Goal: Task Accomplishment & Management: Manage account settings

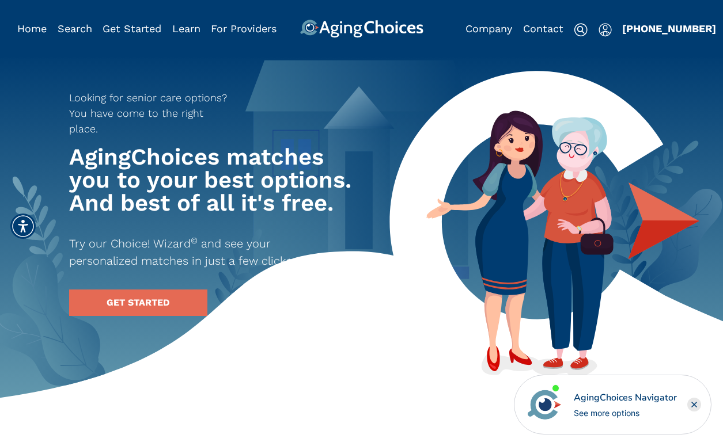
click at [600, 30] on img "Popover trigger" at bounding box center [604, 30] width 13 height 14
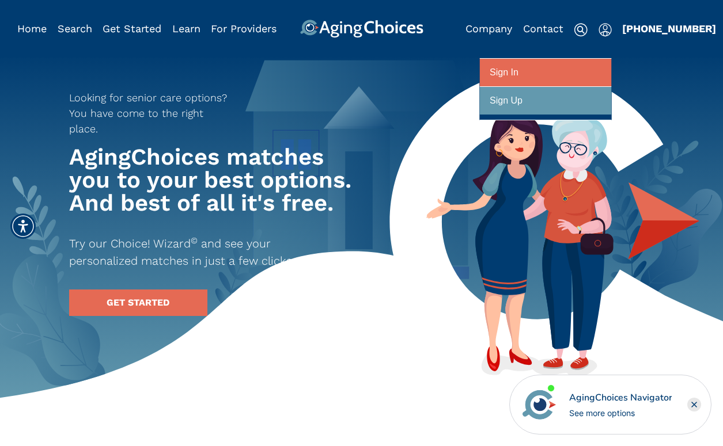
click at [511, 74] on div "Sign In" at bounding box center [503, 72] width 29 height 21
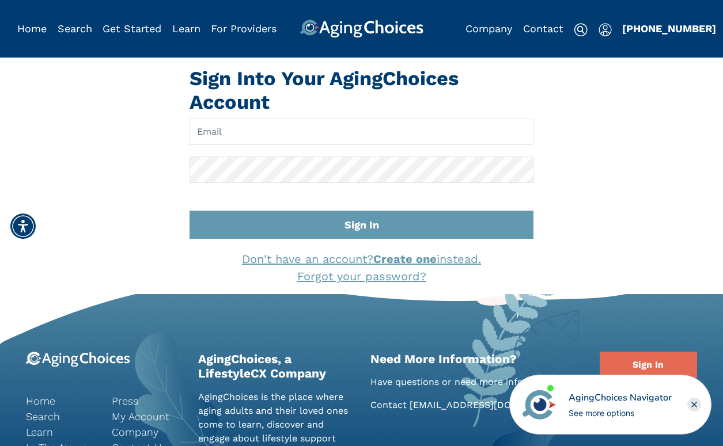
click at [629, 398] on div "AgingChoices Navigator" at bounding box center [619, 398] width 103 height 14
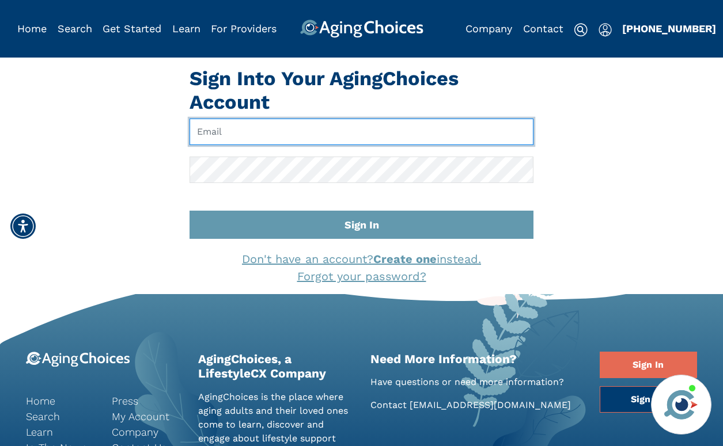
click at [322, 136] on input "Email" at bounding box center [361, 132] width 344 height 26
type input "brandoncompagnamba@gmail.com"
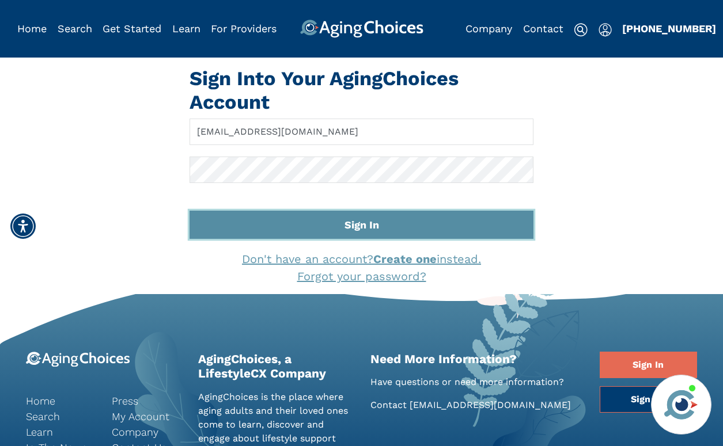
click at [322, 215] on button "Sign In" at bounding box center [361, 225] width 344 height 28
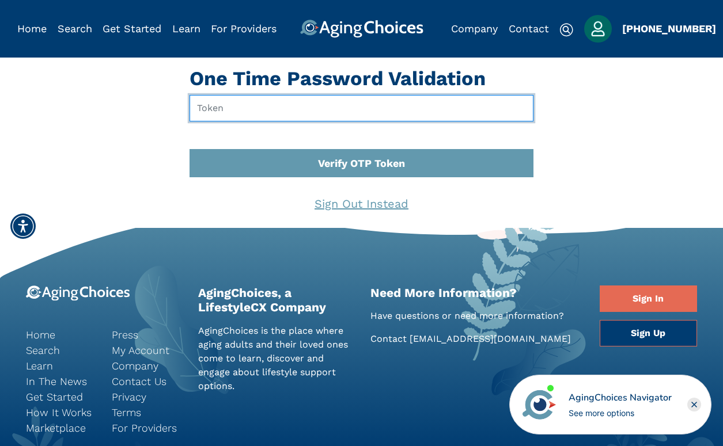
click at [227, 105] on input "text" at bounding box center [361, 108] width 344 height 26
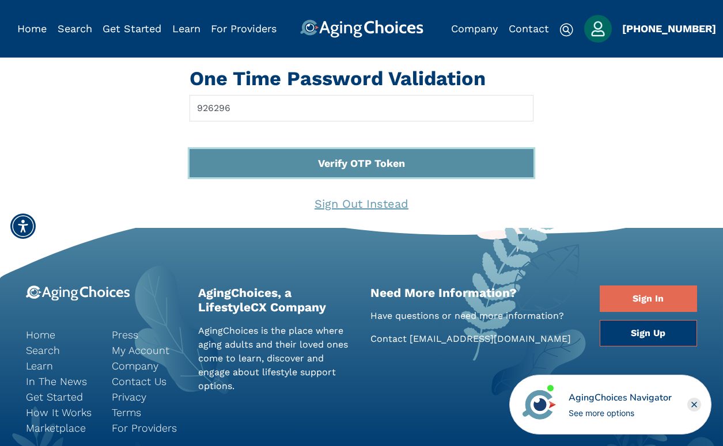
click at [376, 160] on button "Verify OTP Token" at bounding box center [361, 163] width 344 height 28
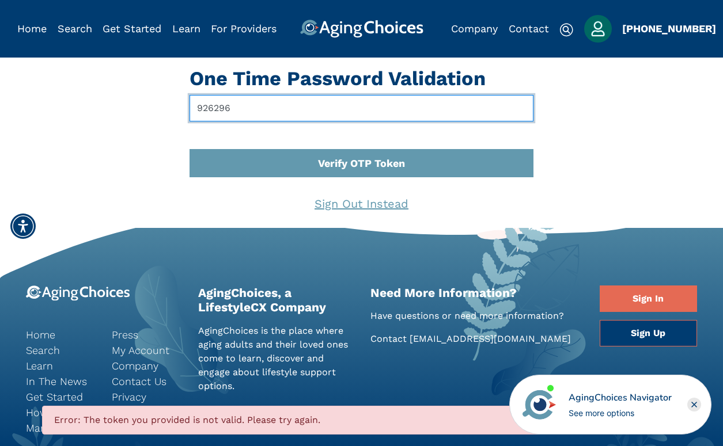
click at [213, 109] on input "926296" at bounding box center [361, 108] width 344 height 26
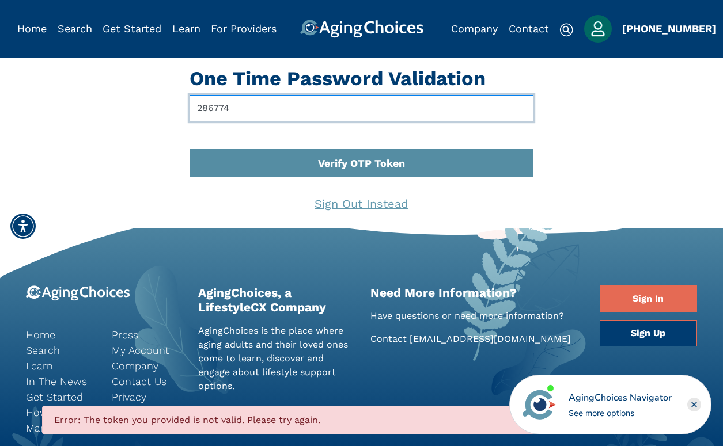
type input "286774"
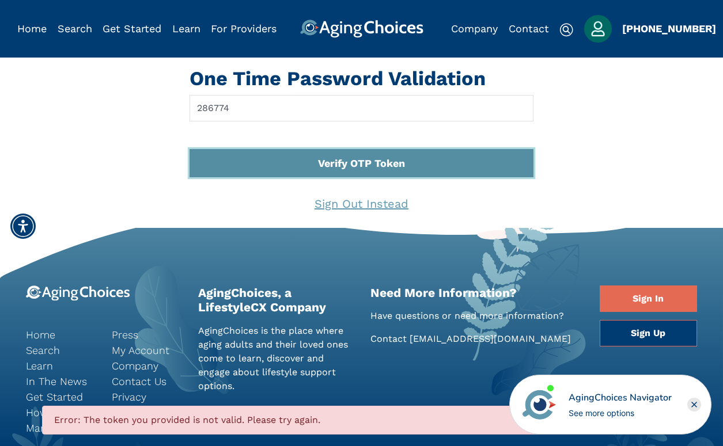
click at [315, 164] on button "Verify OTP Token" at bounding box center [361, 163] width 344 height 28
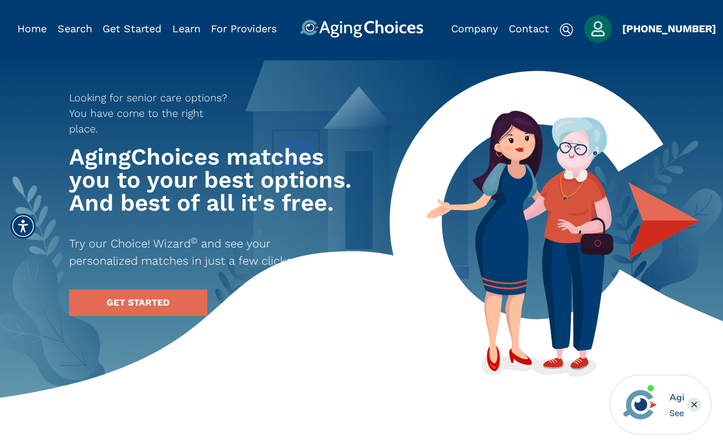
click at [603, 24] on img "Popover trigger" at bounding box center [598, 29] width 28 height 28
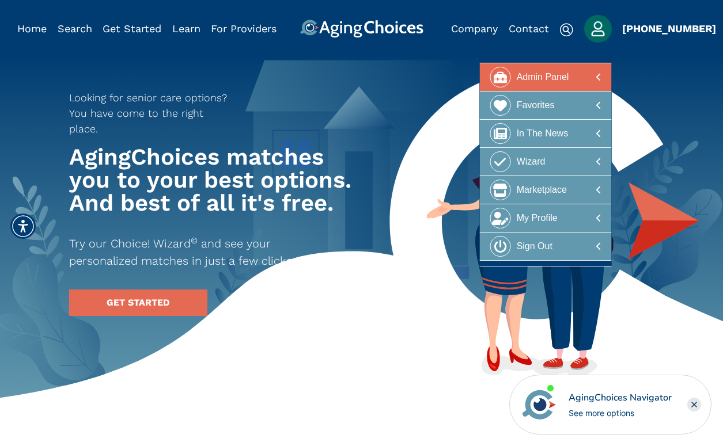
click at [561, 71] on div "Admin Panel" at bounding box center [542, 77] width 52 height 21
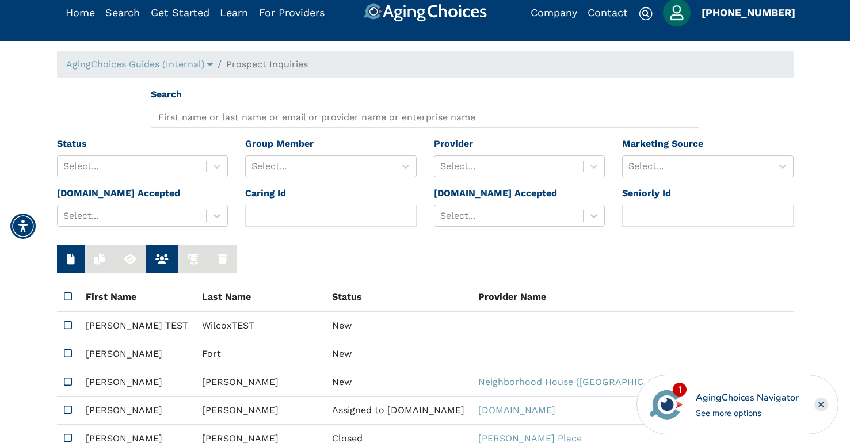
scroll to position [30, 0]
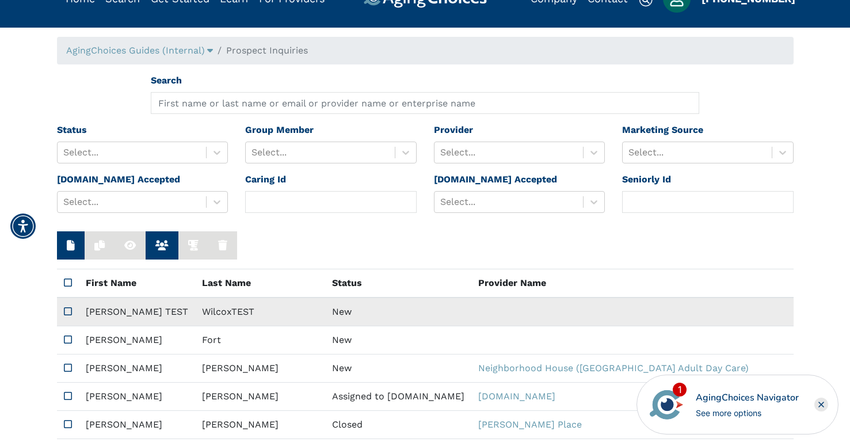
click at [66, 311] on icon at bounding box center [68, 311] width 8 height 9
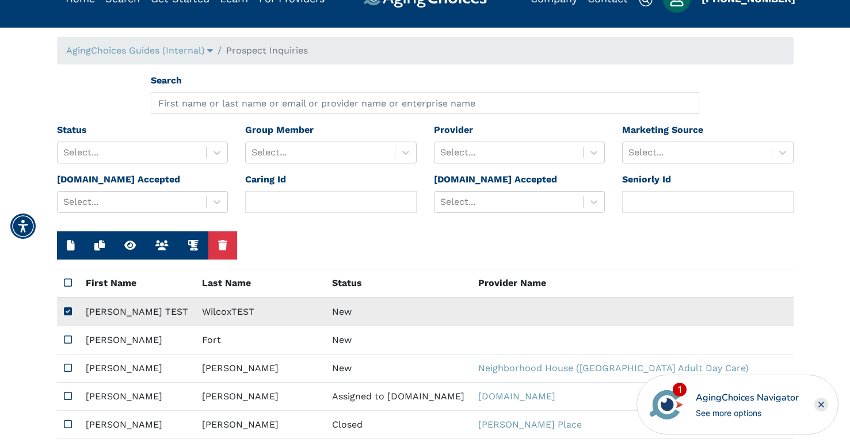
click at [195, 311] on td "WilcoxTEST" at bounding box center [260, 312] width 130 height 29
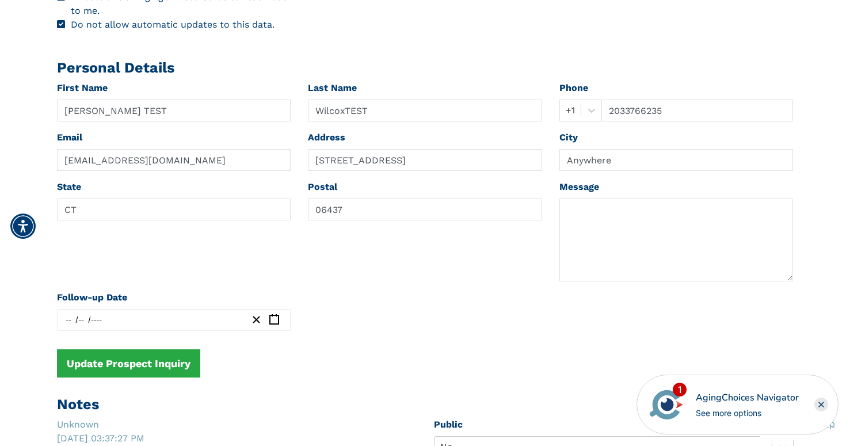
scroll to position [675, 0]
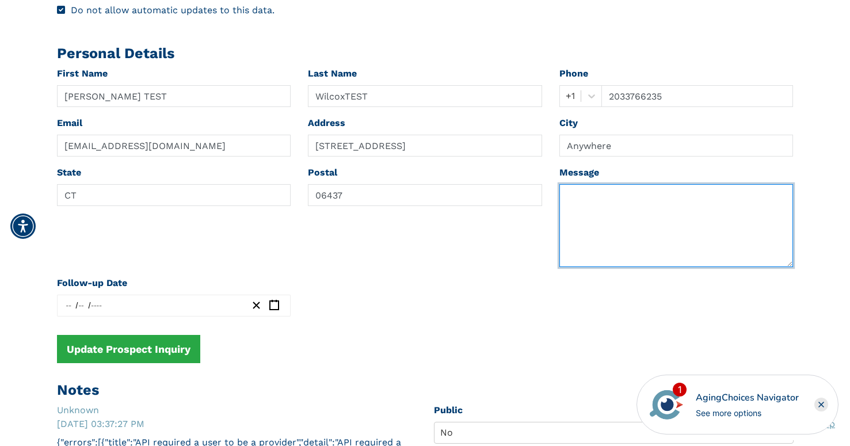
click at [636, 231] on textarea at bounding box center [677, 225] width 234 height 83
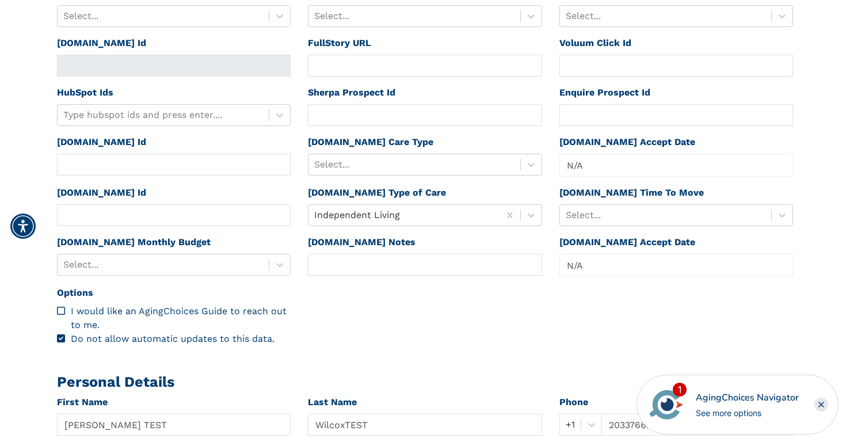
scroll to position [339, 0]
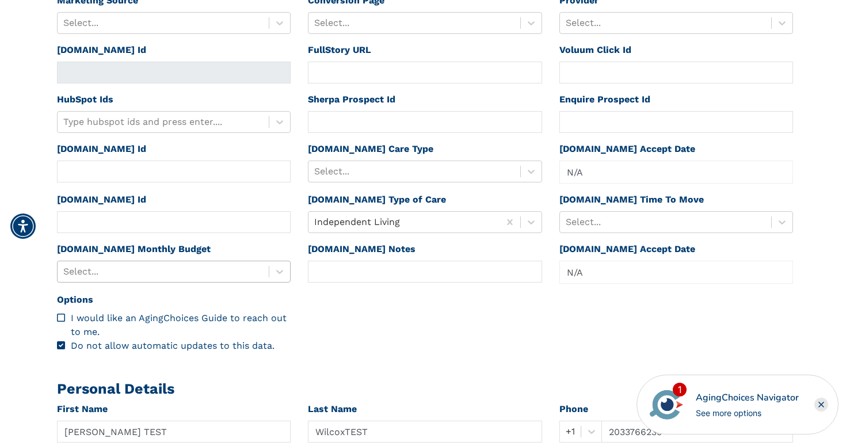
type textarea "This is a test."
click at [267, 271] on div "Select..." at bounding box center [164, 271] width 212 height 21
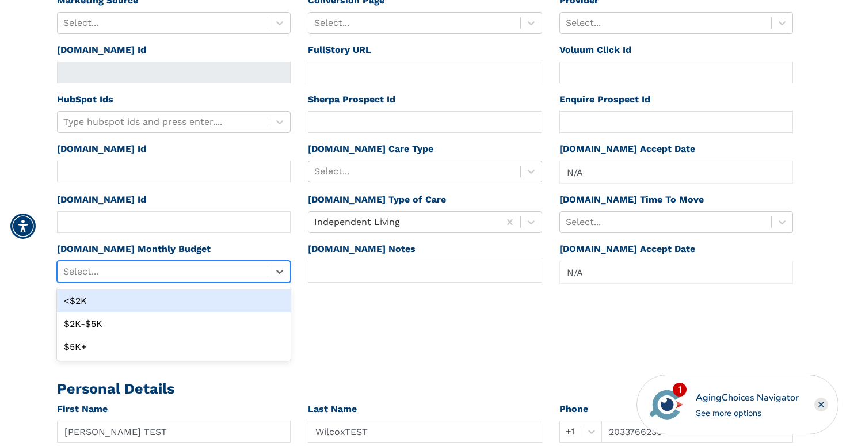
click at [224, 298] on div "<$2K" at bounding box center [174, 301] width 234 height 23
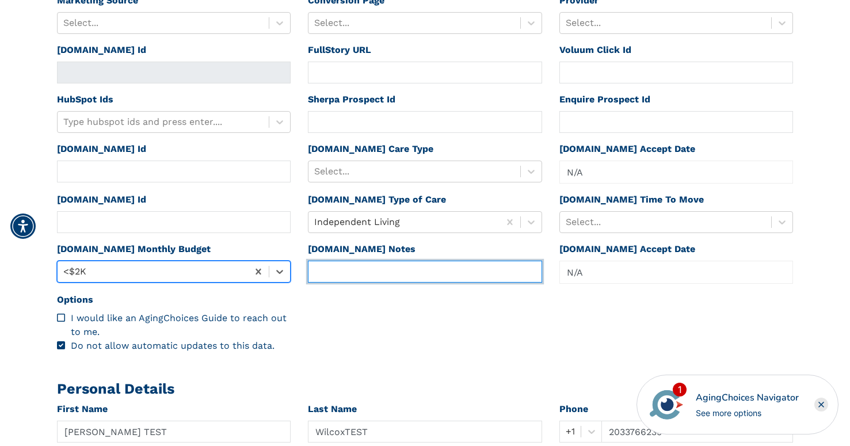
click at [352, 269] on input "text" at bounding box center [425, 272] width 234 height 22
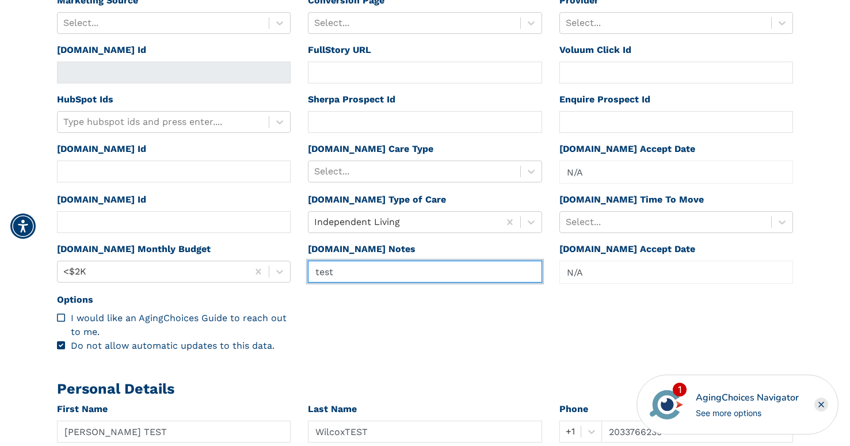
type input "test"
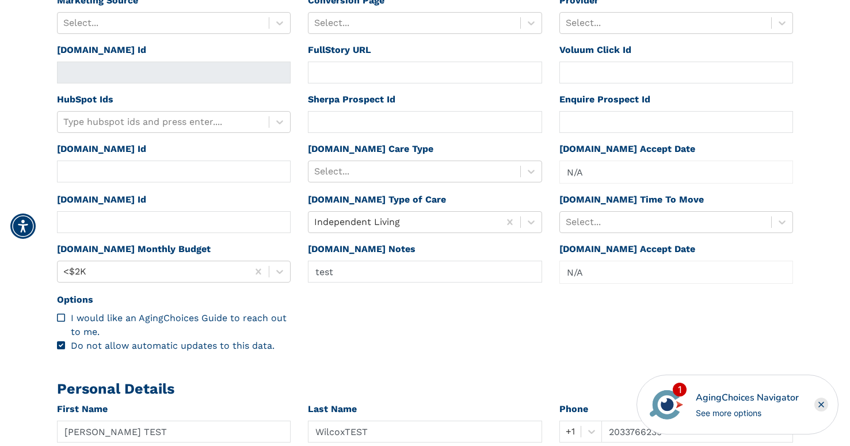
click at [477, 311] on div "Id 95966be1-b617-44a7-85c3-be31f6dc4658 Created Oct 2, 2025 03:36:13 PM Updated…" at bounding box center [425, 132] width 754 height 459
click at [591, 227] on div at bounding box center [666, 222] width 200 height 16
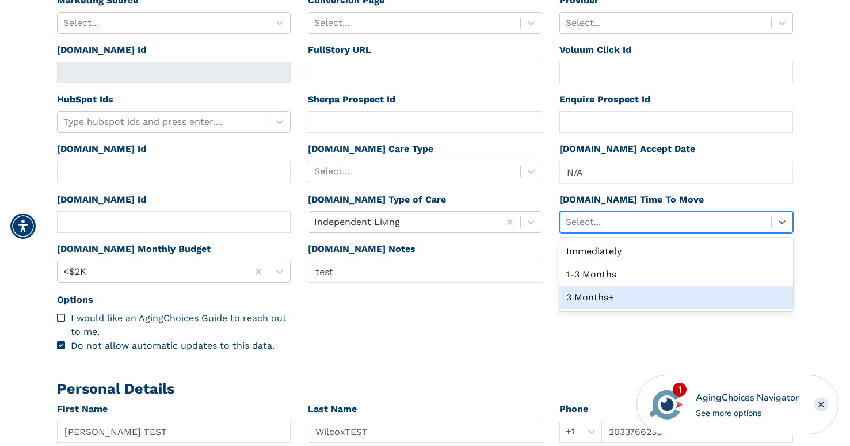
click at [581, 304] on div "3 Months+" at bounding box center [677, 297] width 234 height 23
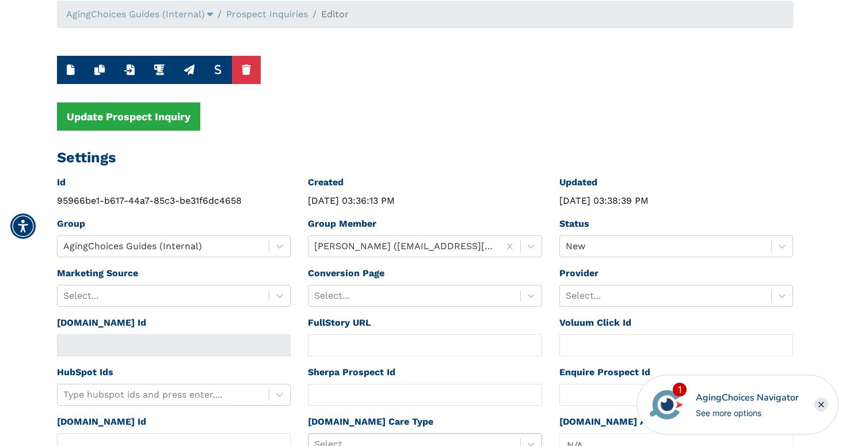
scroll to position [0, 0]
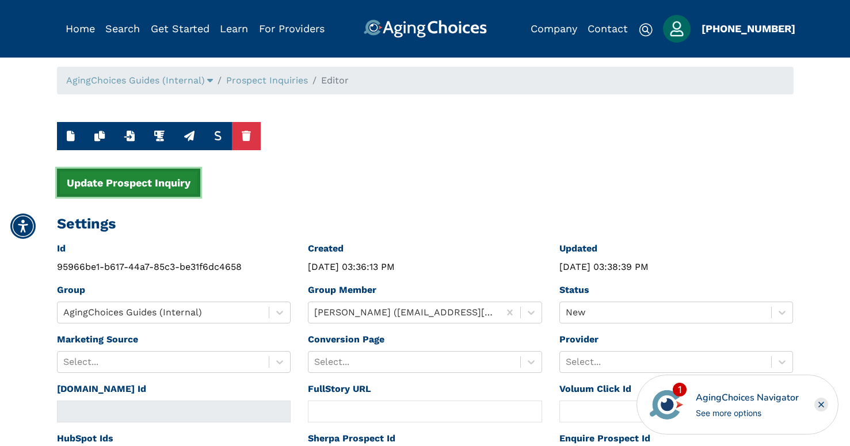
click at [136, 175] on button "Update Prospect Inquiry" at bounding box center [128, 183] width 143 height 28
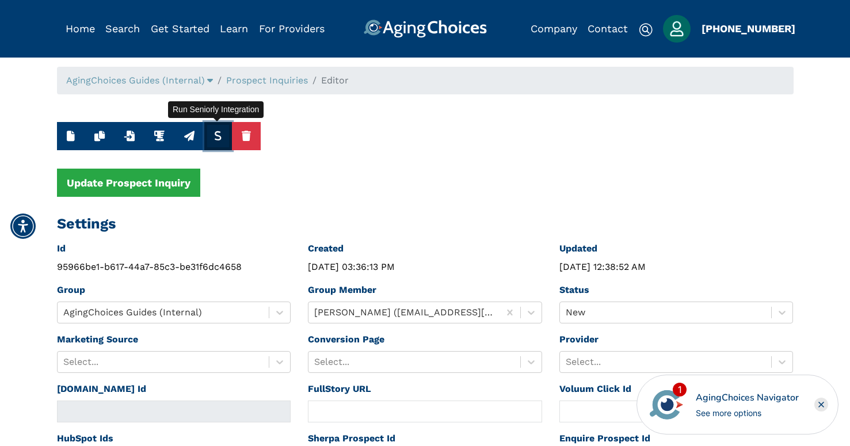
click at [220, 134] on icon "button" at bounding box center [218, 136] width 8 height 10
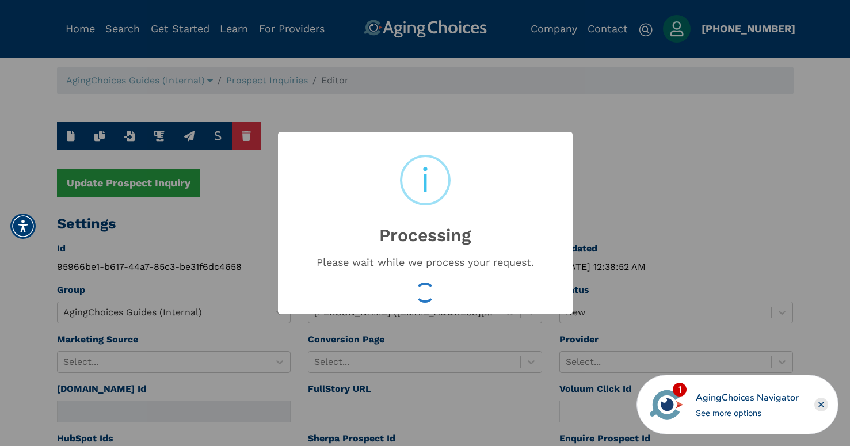
type input "d6b8ee2322029fdb024c48a60f3fecf9"
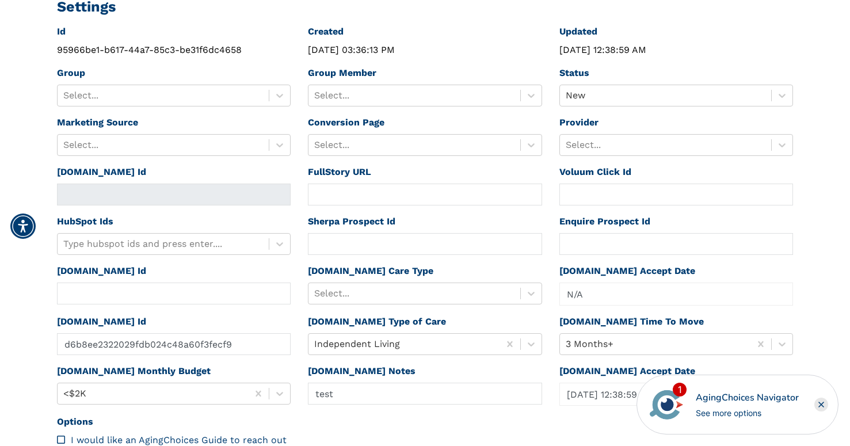
scroll to position [199, 0]
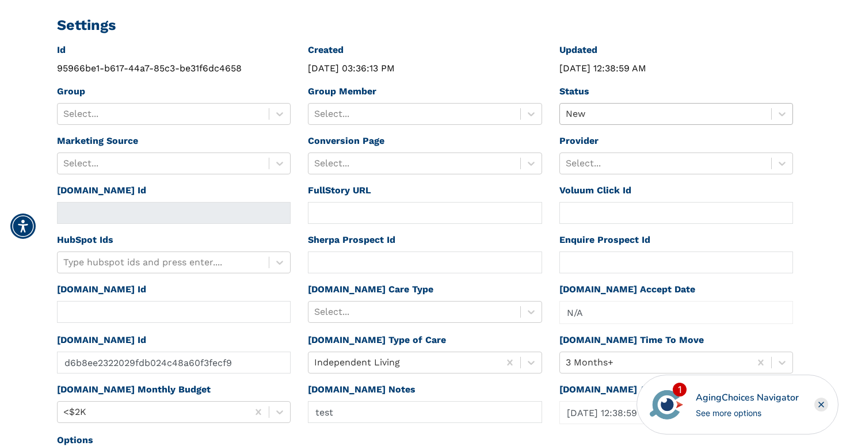
click at [585, 113] on div at bounding box center [666, 114] width 200 height 16
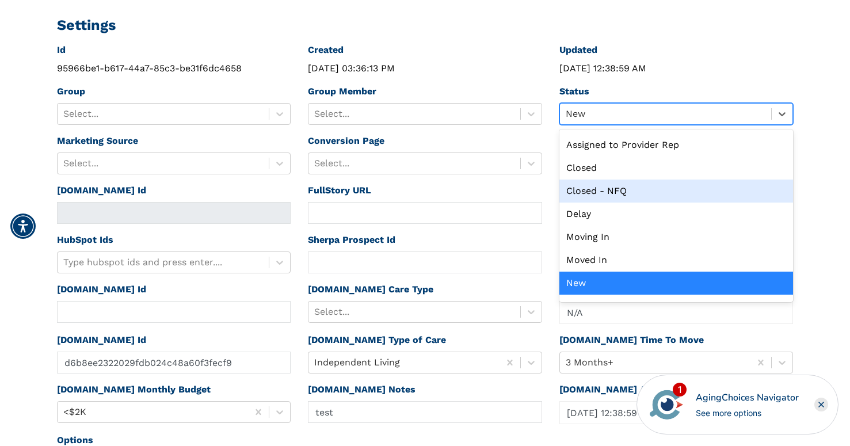
scroll to position [0, 0]
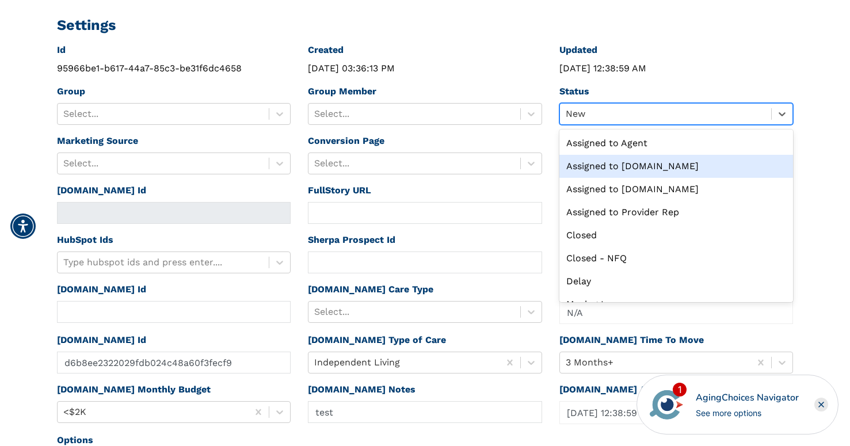
click at [600, 164] on div "Assigned to [DOMAIN_NAME]" at bounding box center [677, 166] width 234 height 23
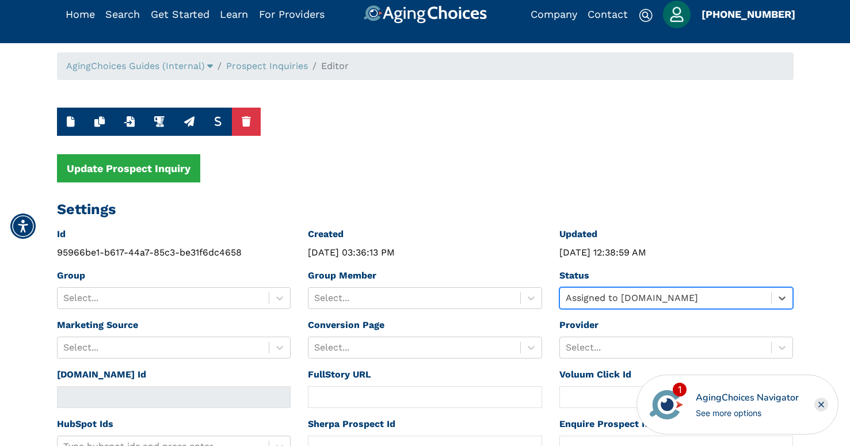
scroll to position [5, 0]
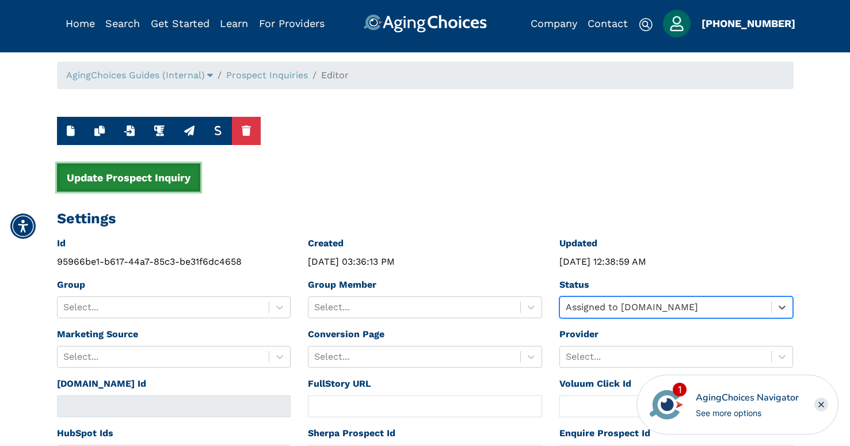
click at [87, 184] on button "Update Prospect Inquiry" at bounding box center [128, 178] width 143 height 28
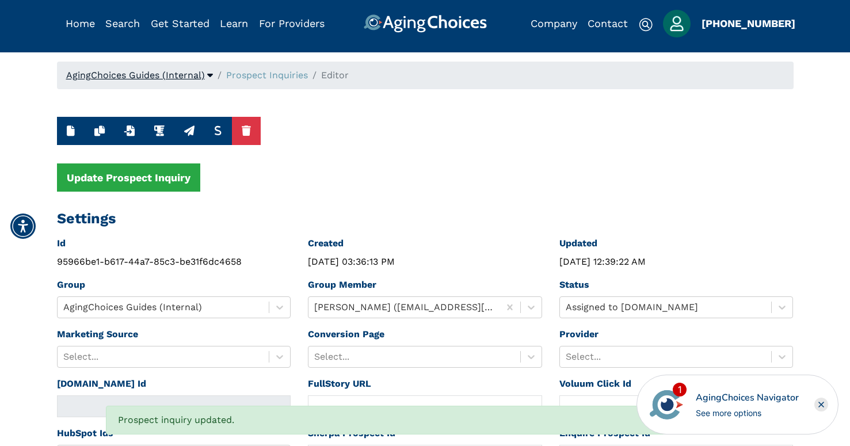
click at [165, 71] on span "AgingChoices Guides (Internal)" at bounding box center [135, 75] width 139 height 11
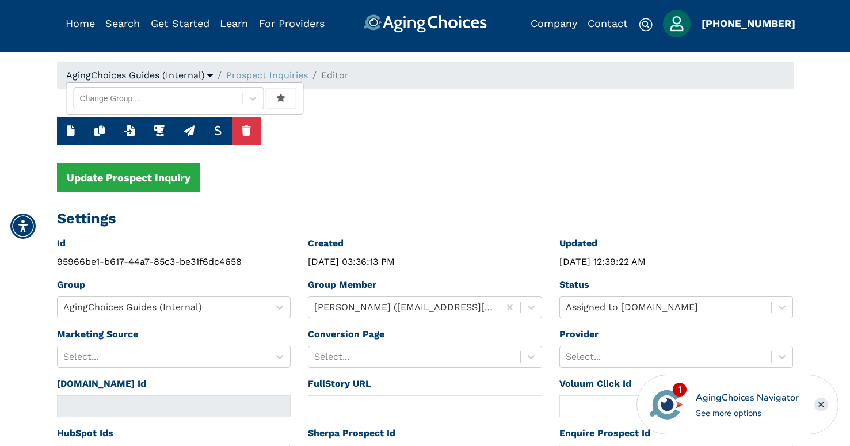
click at [147, 75] on span "AgingChoices Guides (Internal)" at bounding box center [135, 75] width 139 height 11
click at [254, 75] on link "Prospect Inquiries" at bounding box center [267, 75] width 82 height 11
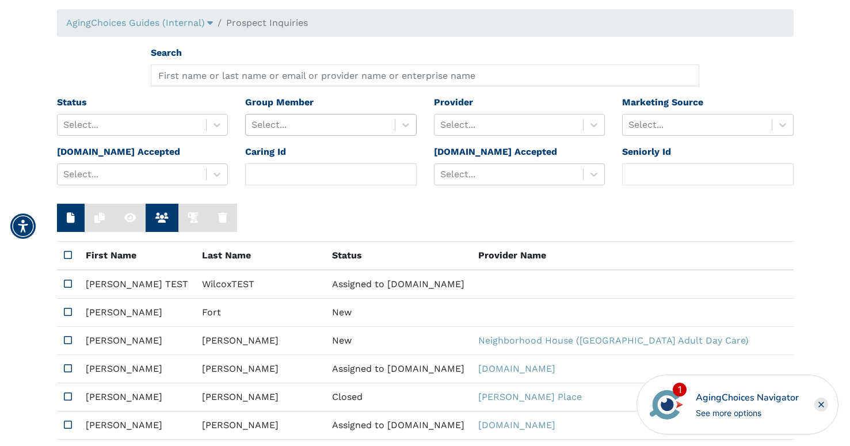
scroll to position [71, 0]
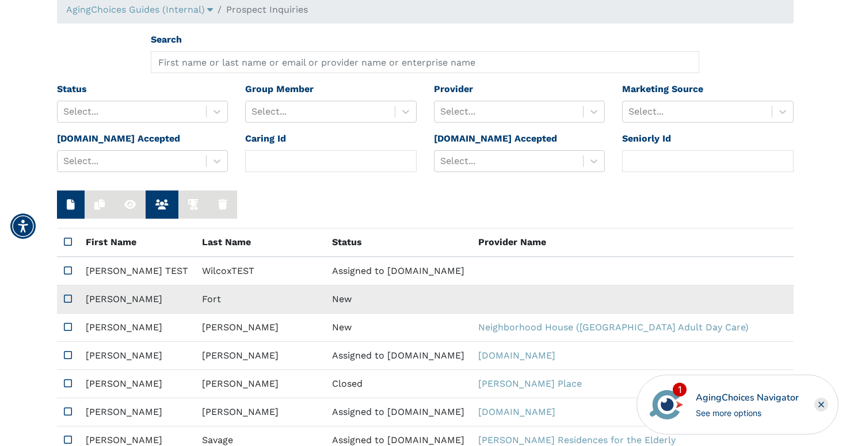
click at [216, 298] on td "Fort" at bounding box center [260, 300] width 130 height 28
type input "N/A"
type input "[PERSON_NAME]"
type input "Fort"
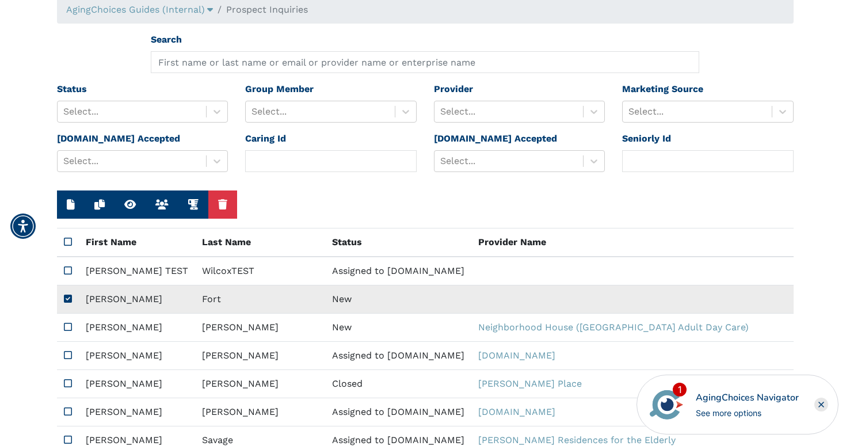
type input "7864870932"
type input "angie_d06@hotmail.com"
type input "33024"
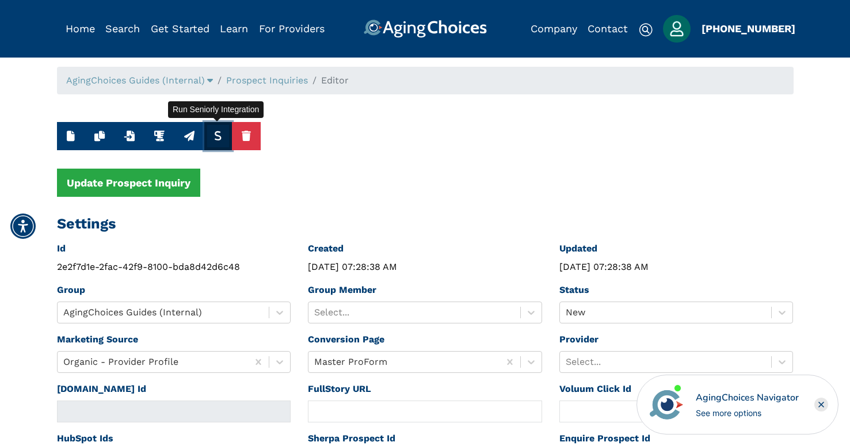
click at [218, 135] on icon "button" at bounding box center [218, 136] width 8 height 10
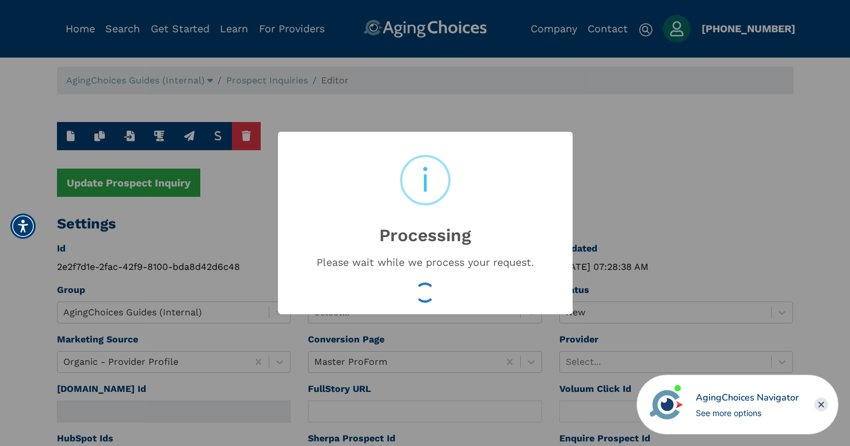
type input "d75222b432af67da061e119c2944983e"
type input "Oct 3, 2025 12:39:58 AM"
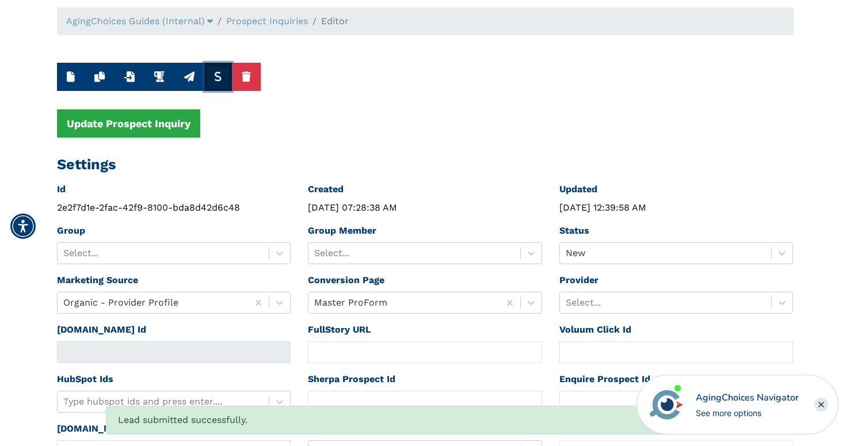
scroll to position [92, 0]
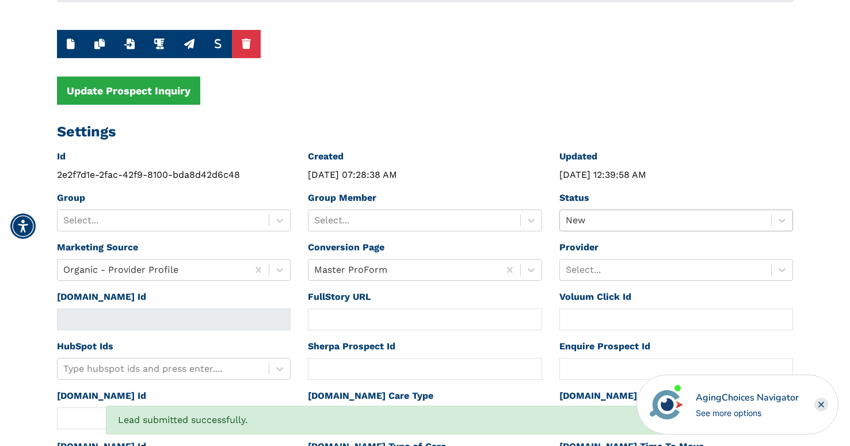
click at [593, 215] on div at bounding box center [666, 220] width 200 height 16
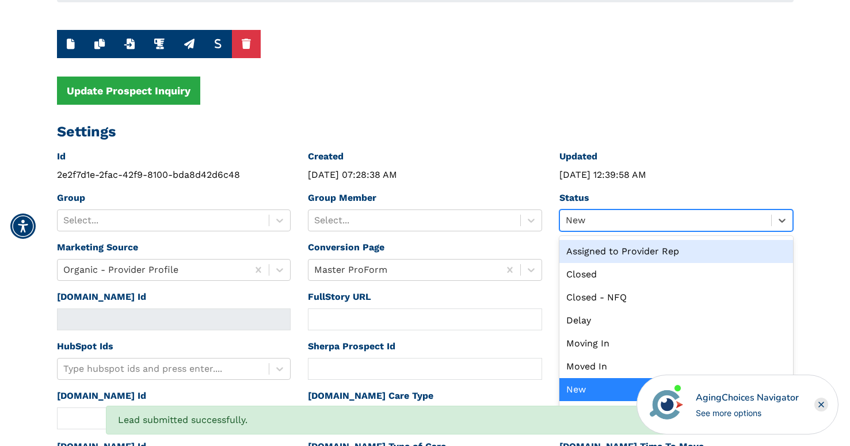
scroll to position [0, 0]
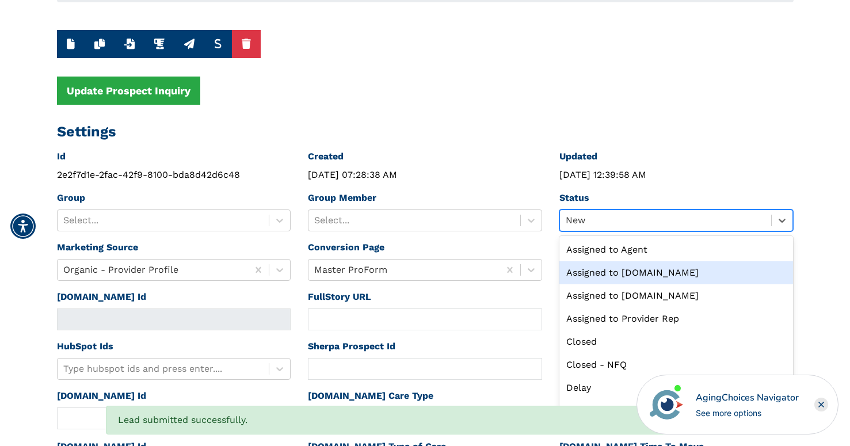
click at [598, 271] on div "Assigned to [DOMAIN_NAME]" at bounding box center [677, 272] width 234 height 23
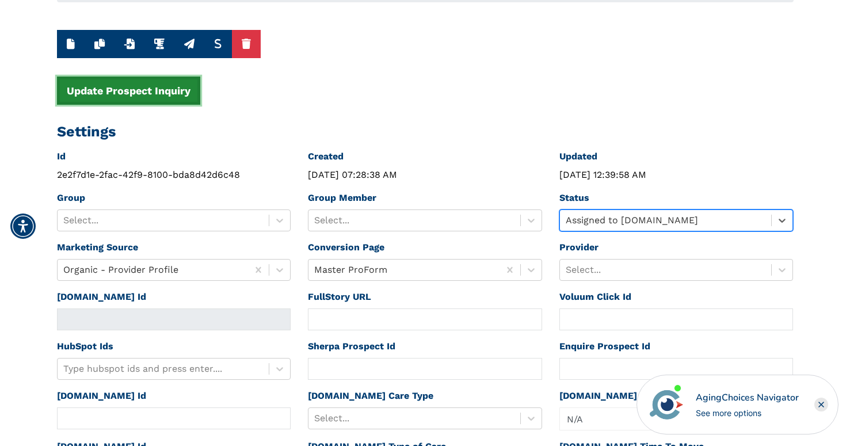
click at [119, 100] on button "Update Prospect Inquiry" at bounding box center [128, 91] width 143 height 28
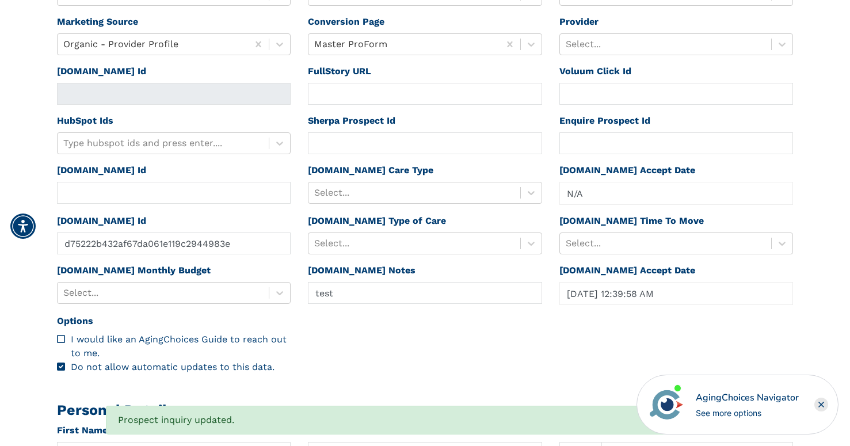
scroll to position [280, 0]
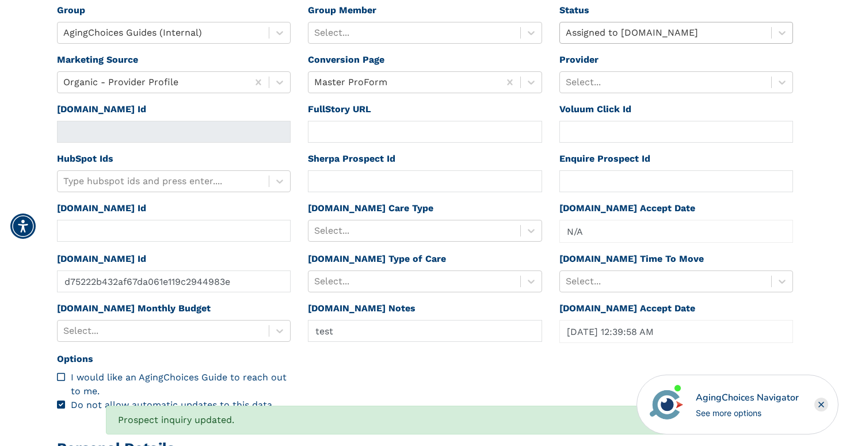
click at [604, 36] on div at bounding box center [666, 33] width 200 height 16
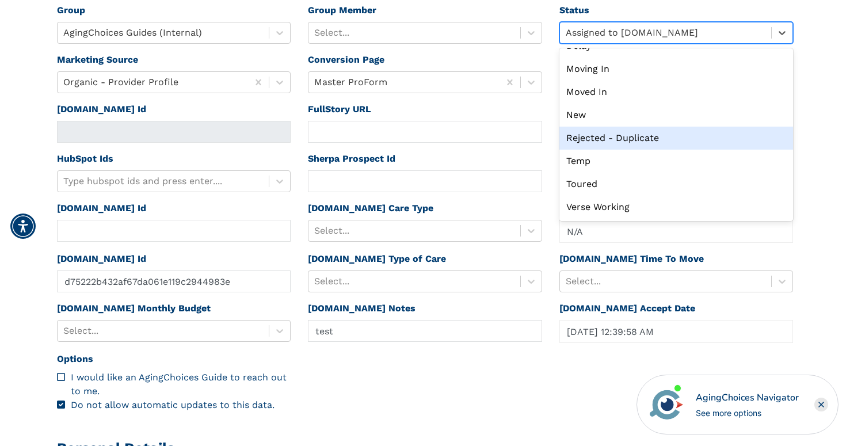
scroll to position [0, 0]
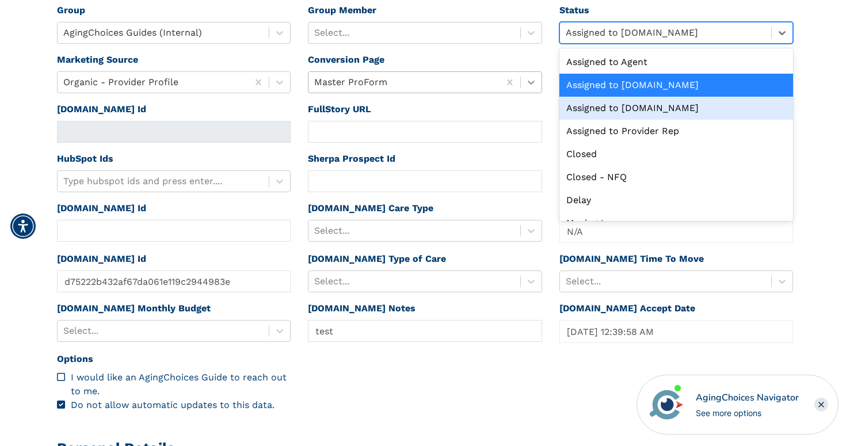
click at [534, 77] on icon at bounding box center [532, 83] width 12 height 12
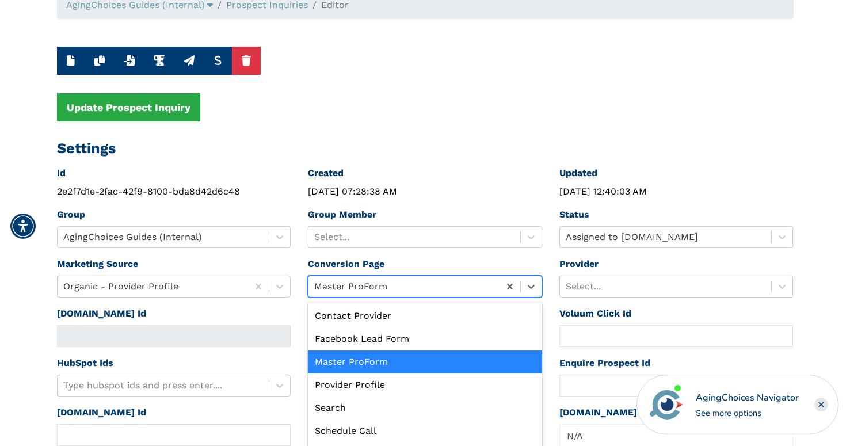
scroll to position [66, 0]
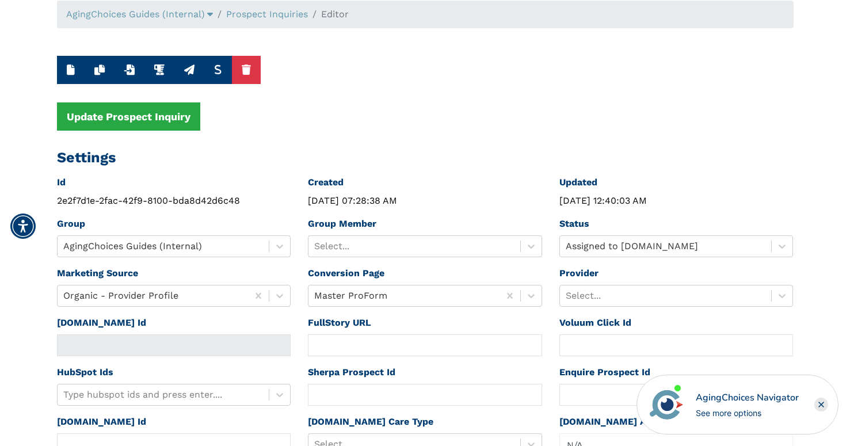
scroll to position [0, 0]
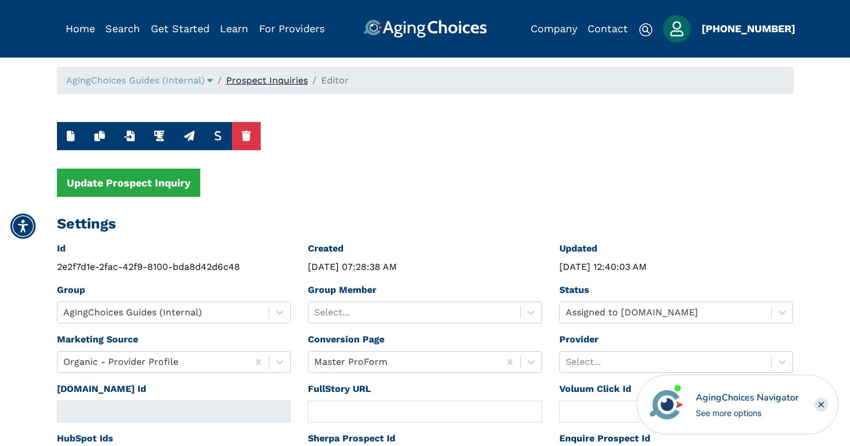
click at [275, 82] on link "Prospect Inquiries" at bounding box center [267, 80] width 82 height 11
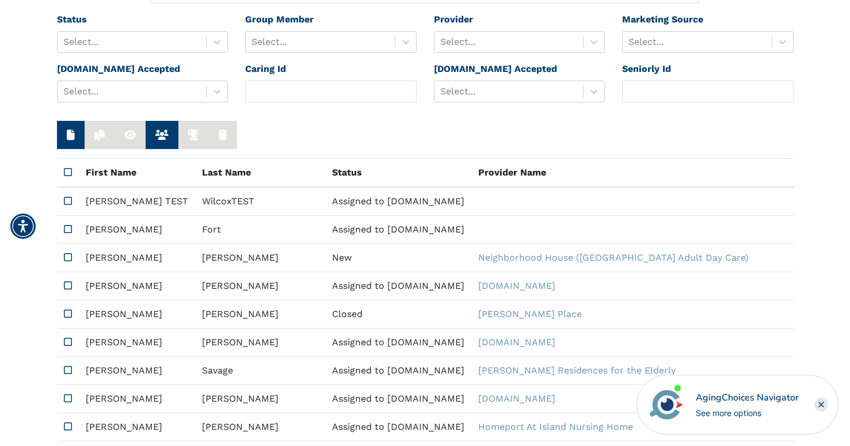
scroll to position [142, 0]
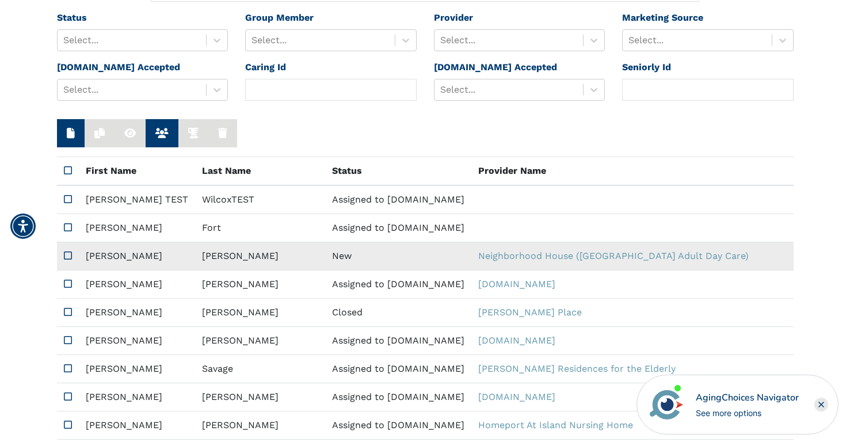
click at [325, 256] on td "New" at bounding box center [398, 256] width 146 height 28
type input "https://app.fullstory.com/ui/KWY46/session/4893f220-94b0-4263-bec0-c7350968983a…"
type input "N/A"
type input "[PERSON_NAME]"
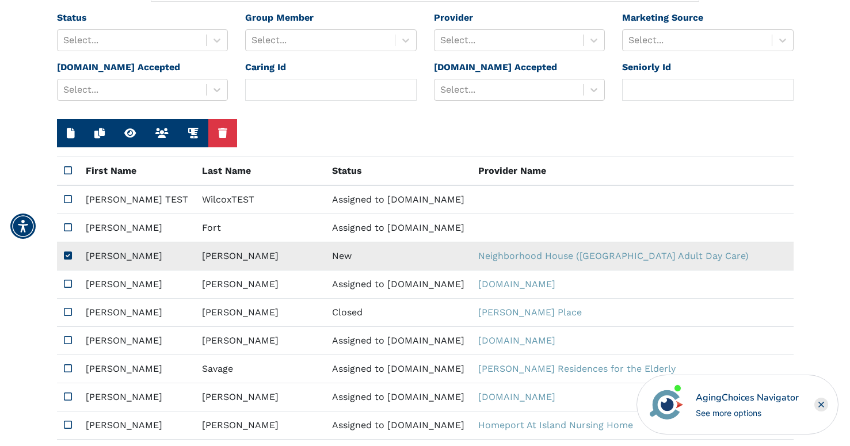
type input "[PERSON_NAME]"
type input "8017061456"
type input "ct.ladybug.30@gmail.com"
type input "84104"
type textarea "Please send me a brochure. I'm interested in any daytime services you offer."
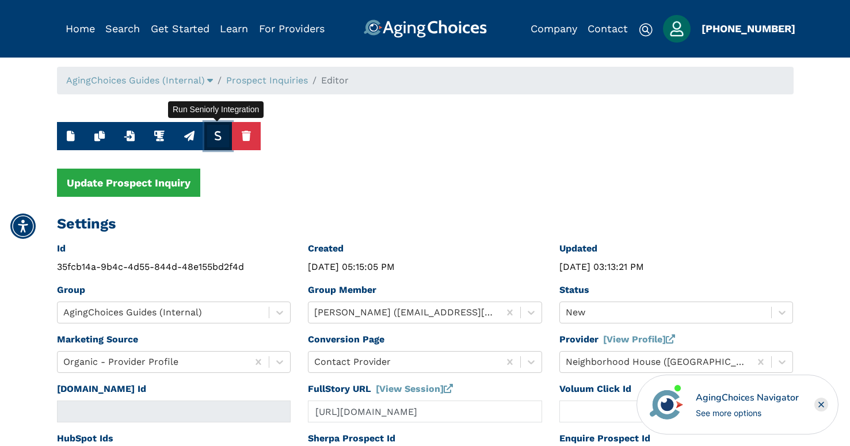
click at [219, 139] on icon "button" at bounding box center [218, 136] width 8 height 10
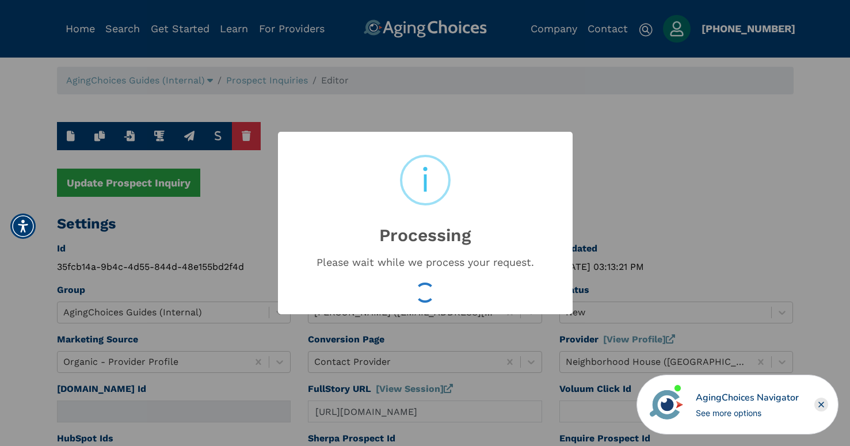
type input "af7fc9a14a57c7c96fd305d4def4ac99"
type input "Oct 3, 2025 12:40:36 AM"
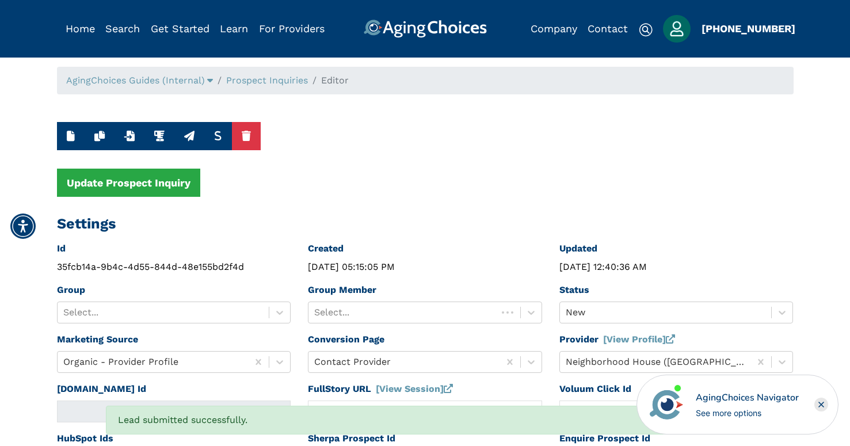
click at [607, 315] on div "New" at bounding box center [677, 313] width 234 height 22
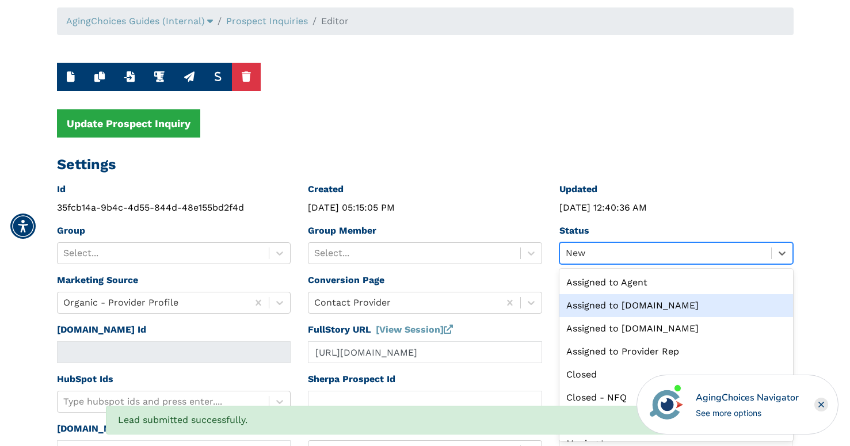
click at [611, 307] on div "Assigned to [DOMAIN_NAME]" at bounding box center [677, 305] width 234 height 23
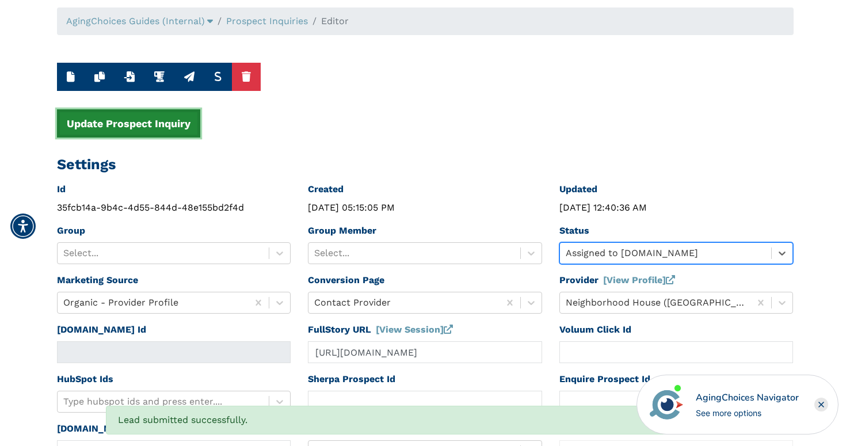
click at [135, 131] on button "Update Prospect Inquiry" at bounding box center [128, 123] width 143 height 28
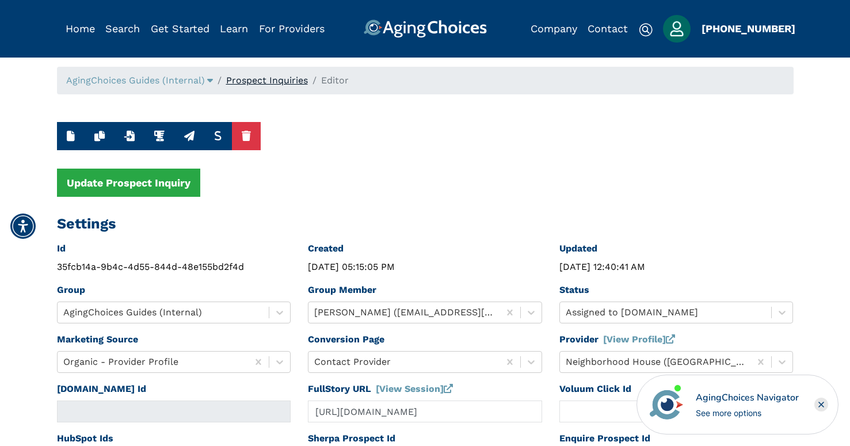
click at [257, 80] on link "Prospect Inquiries" at bounding box center [267, 80] width 82 height 11
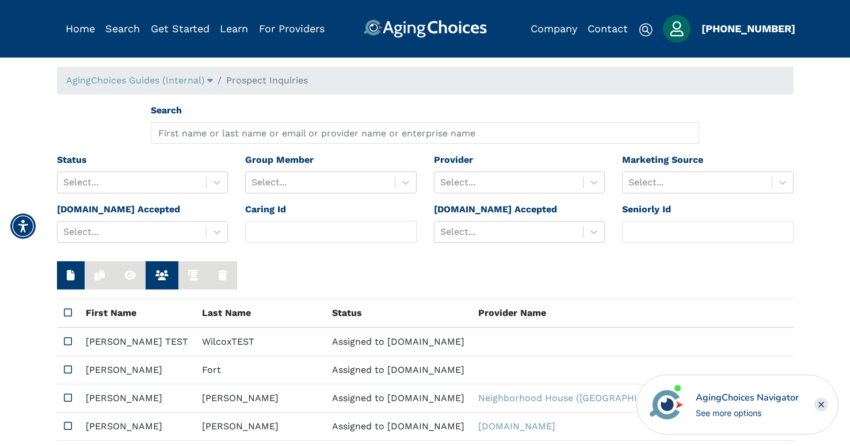
click at [680, 33] on img "Popover trigger" at bounding box center [677, 29] width 28 height 28
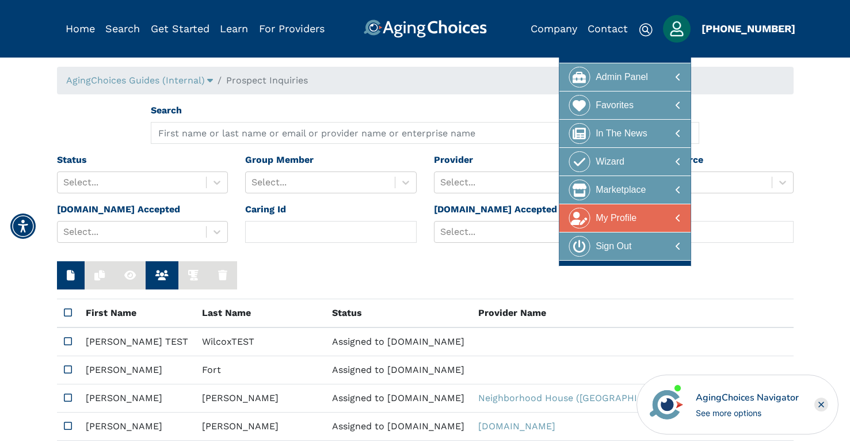
click at [614, 220] on div "My Profile" at bounding box center [616, 218] width 41 height 21
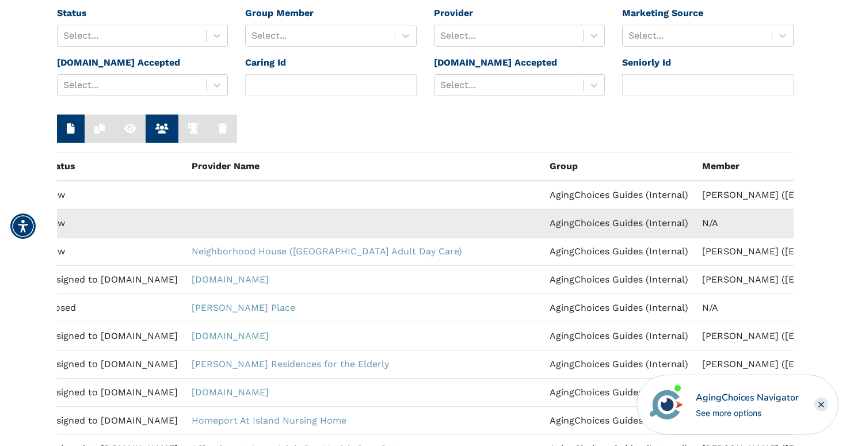
scroll to position [0, 549]
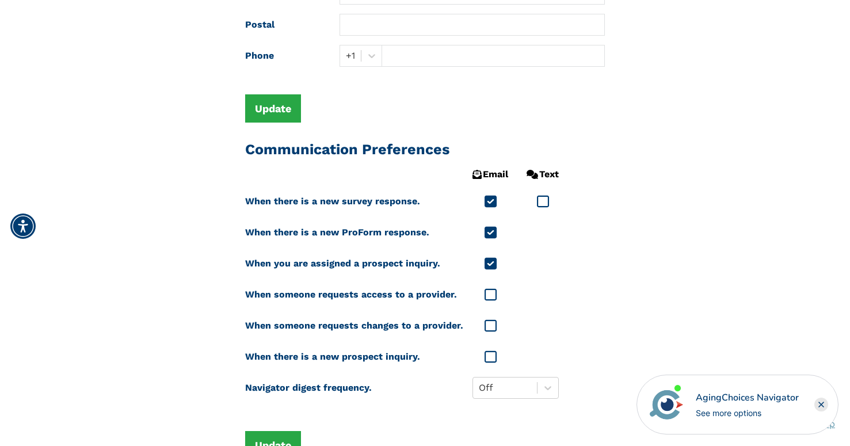
scroll to position [511, 0]
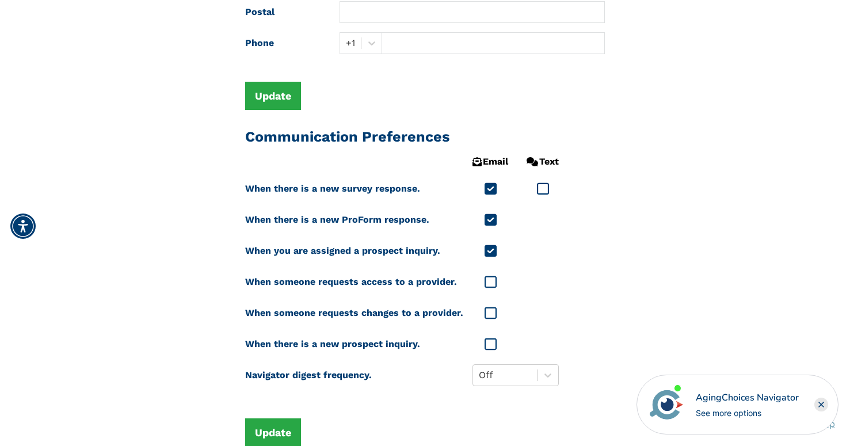
click at [487, 343] on icon at bounding box center [491, 344] width 12 height 14
click at [486, 313] on icon at bounding box center [491, 313] width 12 height 14
click at [486, 284] on icon at bounding box center [491, 282] width 12 height 14
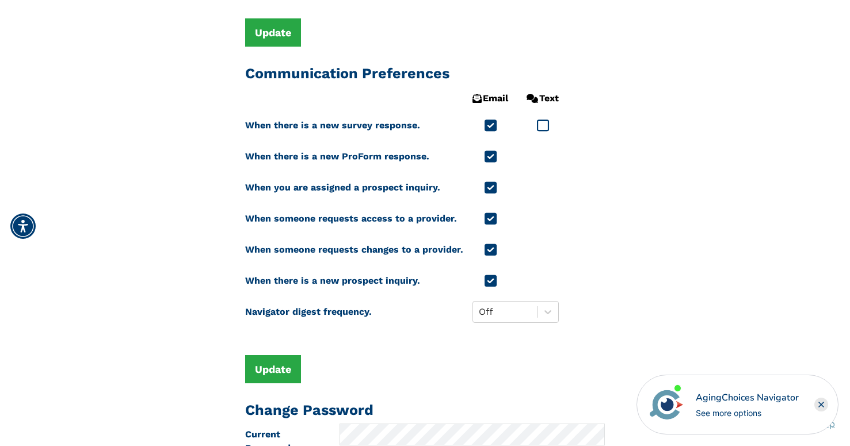
scroll to position [585, 0]
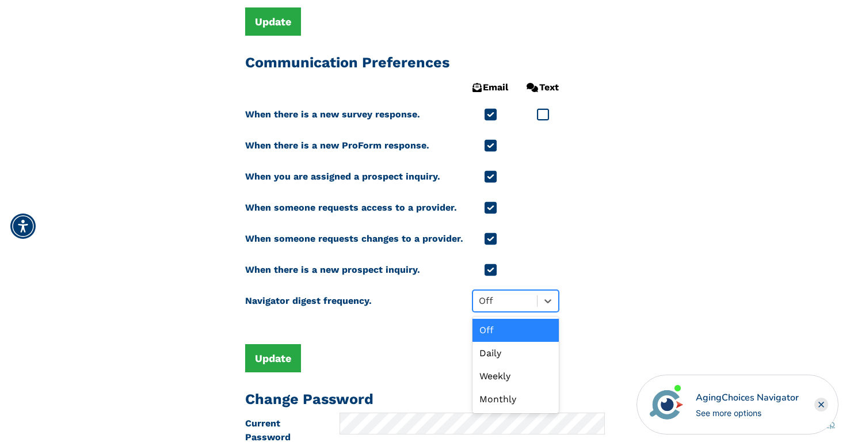
click at [481, 301] on div at bounding box center [505, 301] width 52 height 16
click at [421, 312] on td "Navigator digest frequency." at bounding box center [354, 301] width 218 height 31
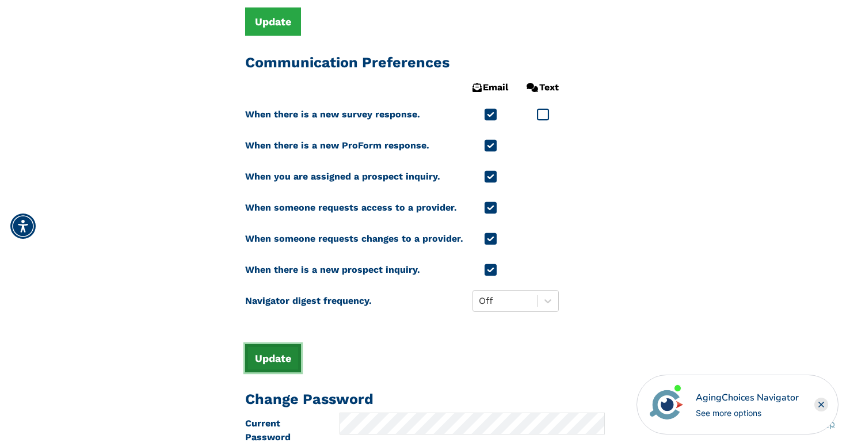
click at [265, 359] on button "Update" at bounding box center [273, 358] width 56 height 28
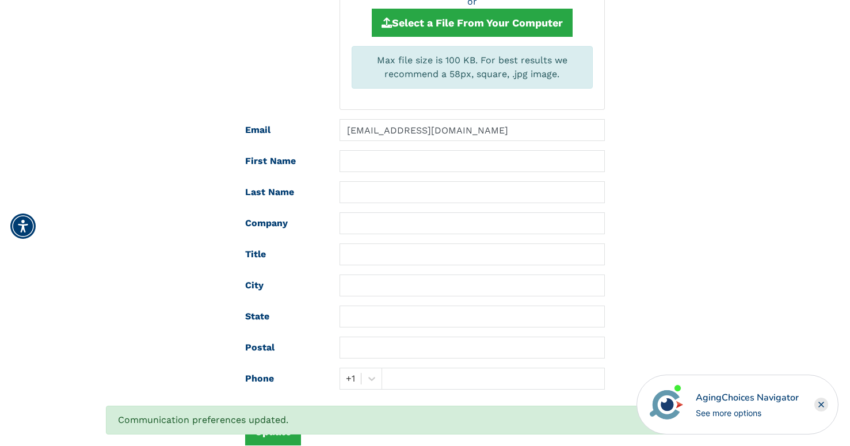
scroll to position [174, 0]
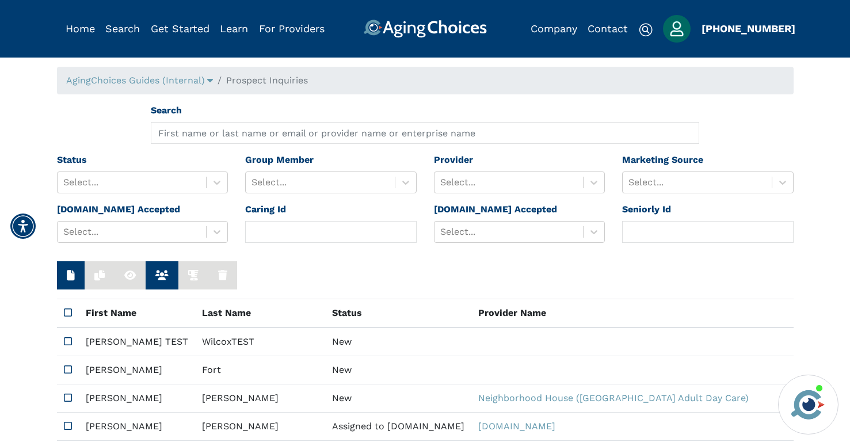
scroll to position [0, 549]
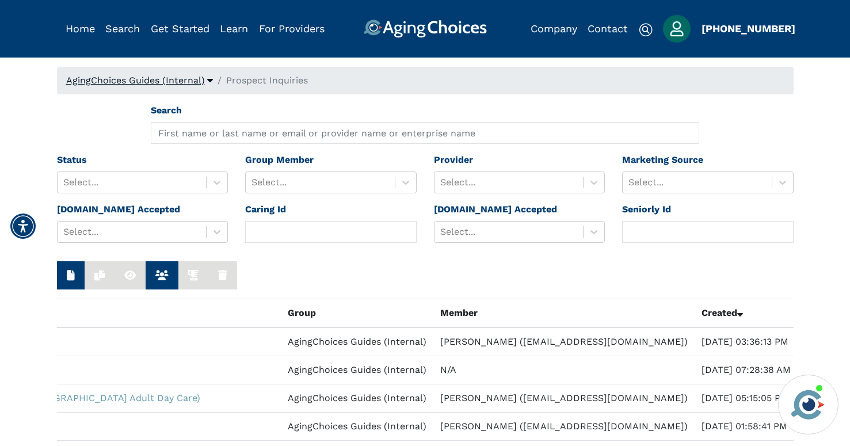
click at [204, 77] on link "AgingChoices Guides (Internal)" at bounding box center [139, 80] width 147 height 11
click at [679, 27] on img "Popover trigger" at bounding box center [677, 29] width 28 height 28
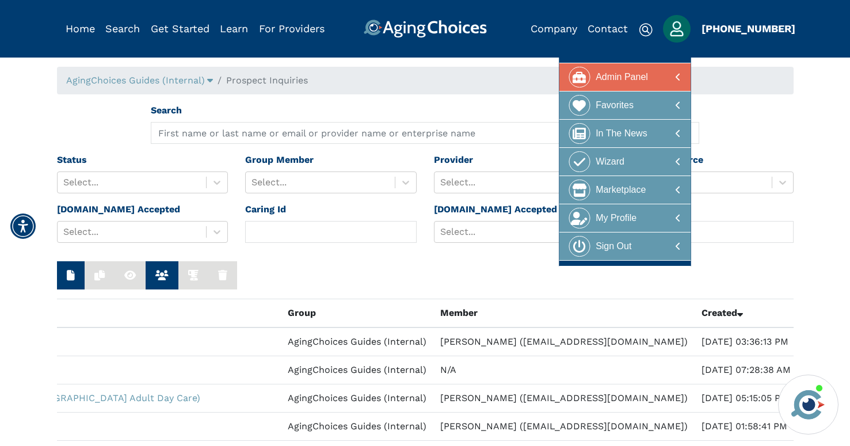
click at [618, 71] on div "Admin Panel" at bounding box center [622, 77] width 52 height 21
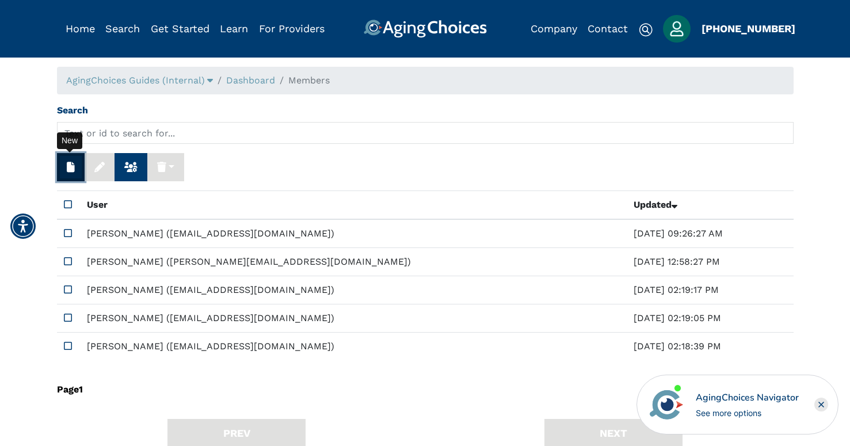
click at [64, 173] on button "button" at bounding box center [71, 167] width 28 height 28
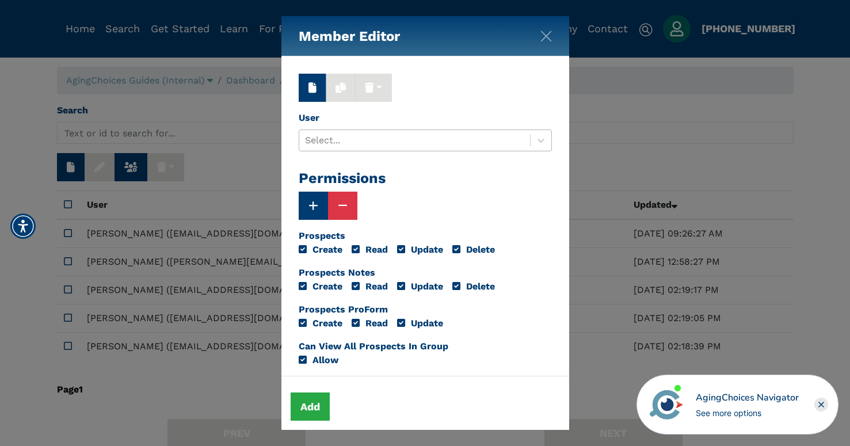
click at [325, 142] on div at bounding box center [414, 140] width 219 height 16
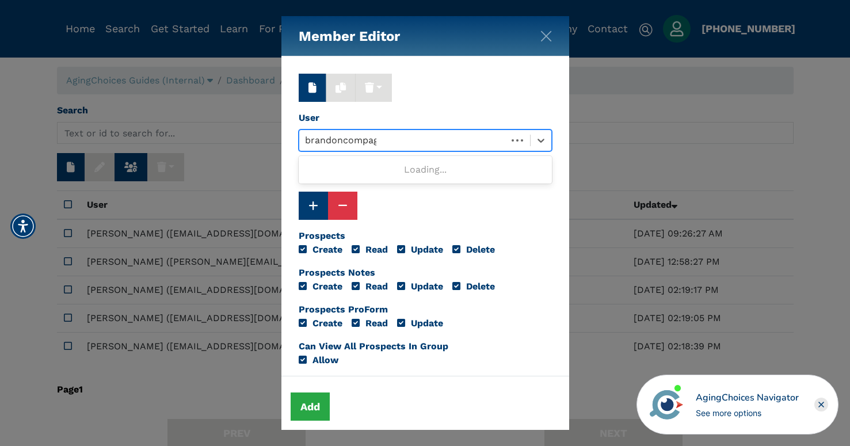
type input "brandoncompagna"
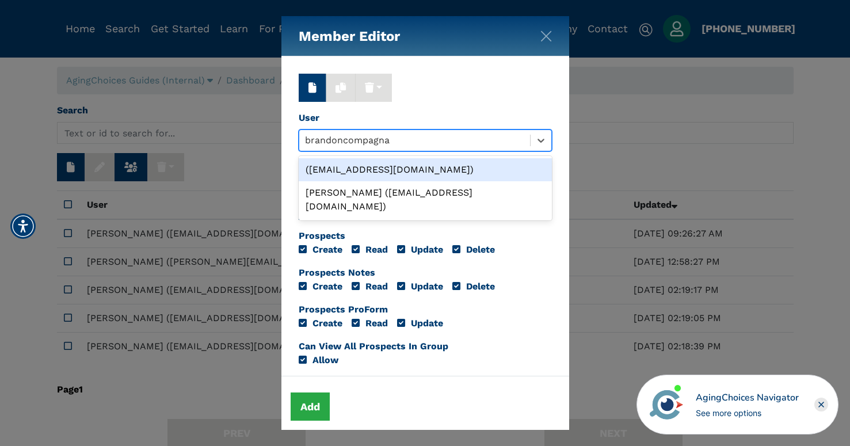
click at [330, 171] on div "([EMAIL_ADDRESS][DOMAIN_NAME])" at bounding box center [425, 169] width 253 height 23
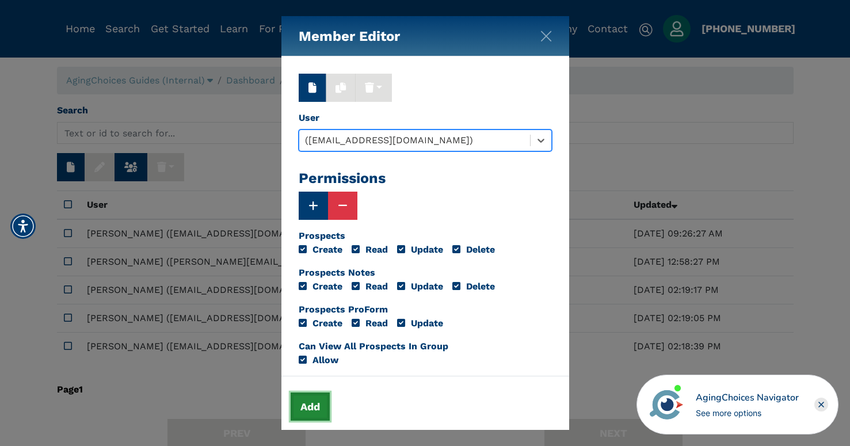
click at [306, 405] on button "Add" at bounding box center [310, 407] width 39 height 28
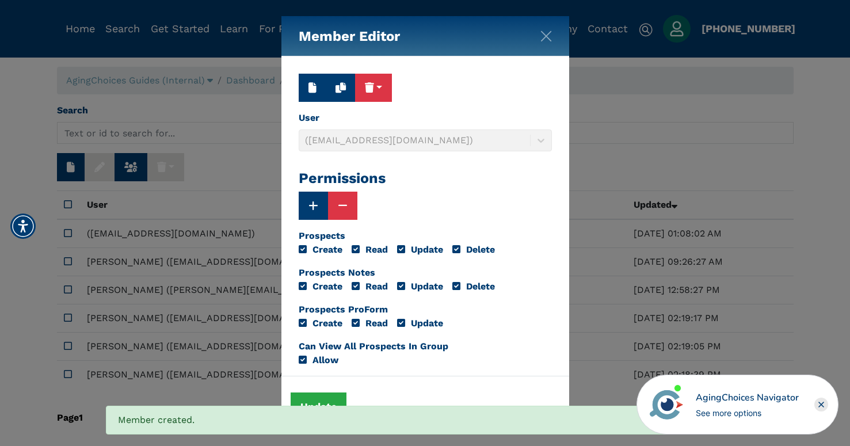
click at [239, 152] on div "Member Editor [PERSON_NAME] (Including Subgroups) User ([EMAIL_ADDRESS][DOMAIN_…" at bounding box center [425, 223] width 850 height 446
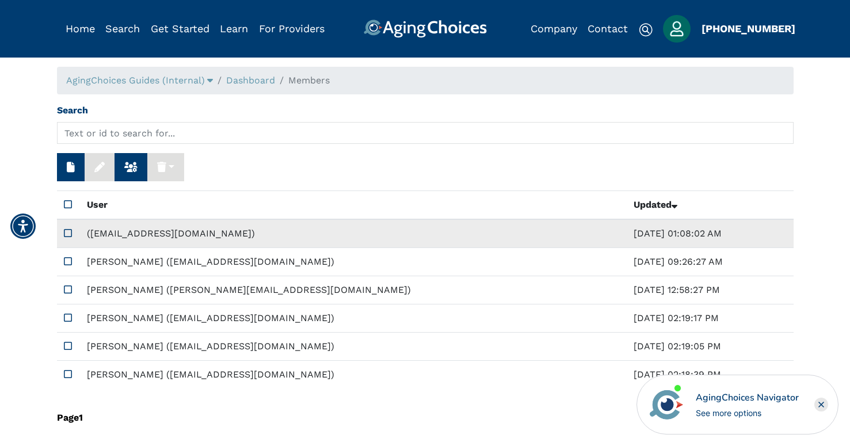
click at [150, 226] on td "([EMAIL_ADDRESS][DOMAIN_NAME])" at bounding box center [353, 233] width 547 height 29
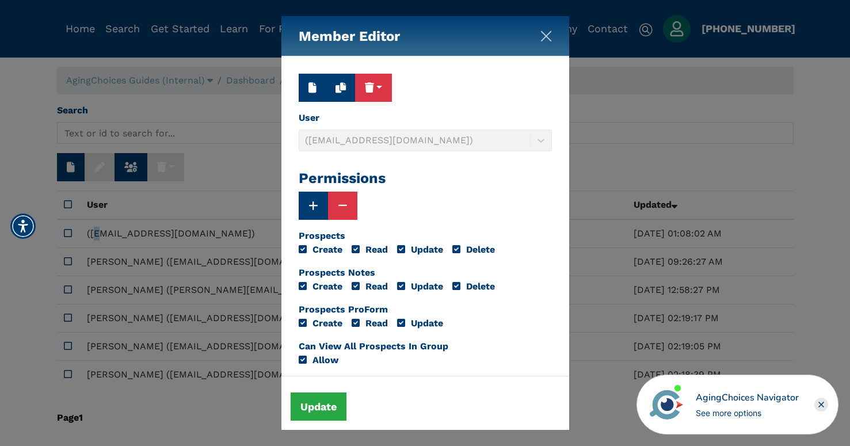
click at [544, 40] on img "Close" at bounding box center [547, 37] width 12 height 12
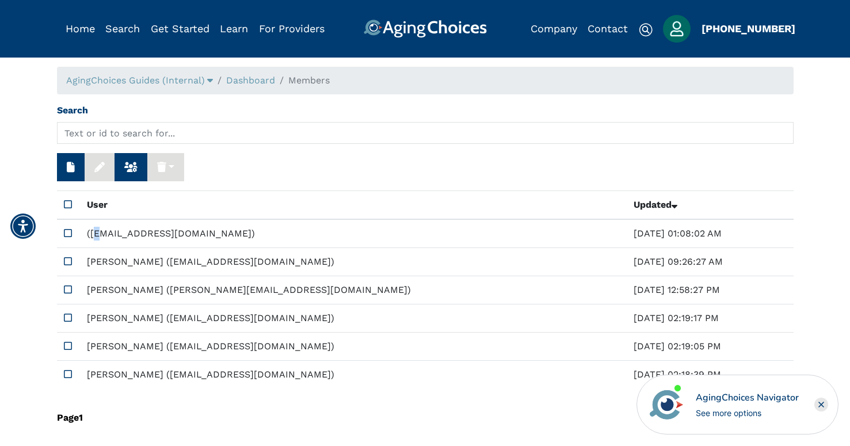
click at [685, 29] on img "Popover trigger" at bounding box center [677, 29] width 28 height 28
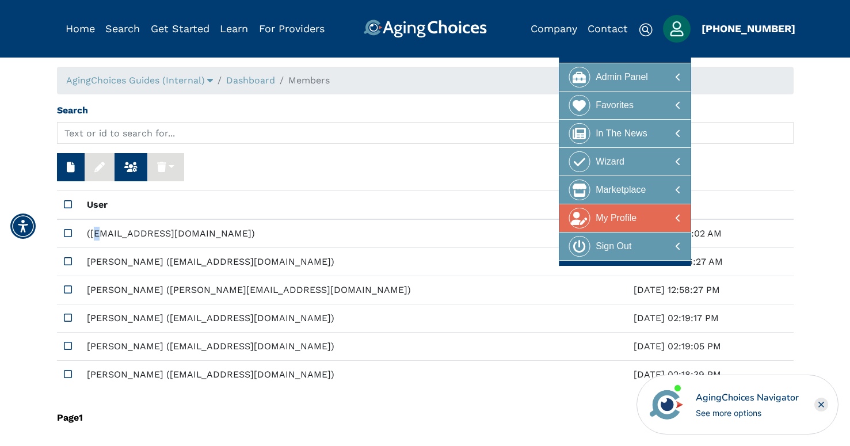
click at [620, 223] on div "My Profile" at bounding box center [616, 218] width 41 height 21
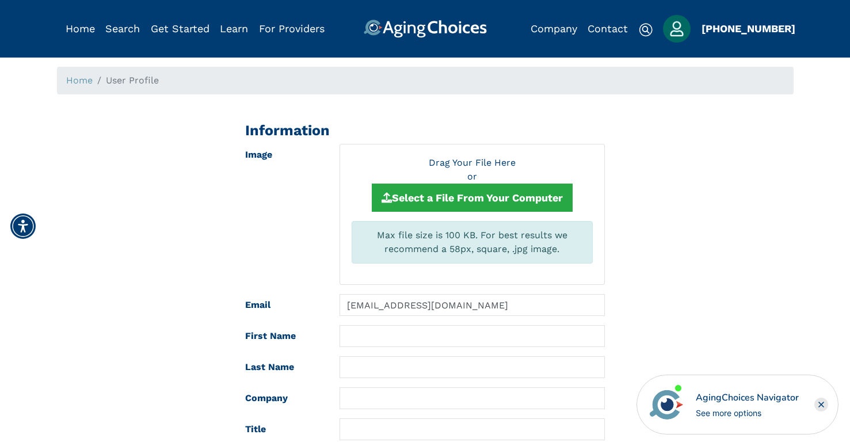
click at [677, 23] on img "Popover trigger" at bounding box center [677, 29] width 28 height 28
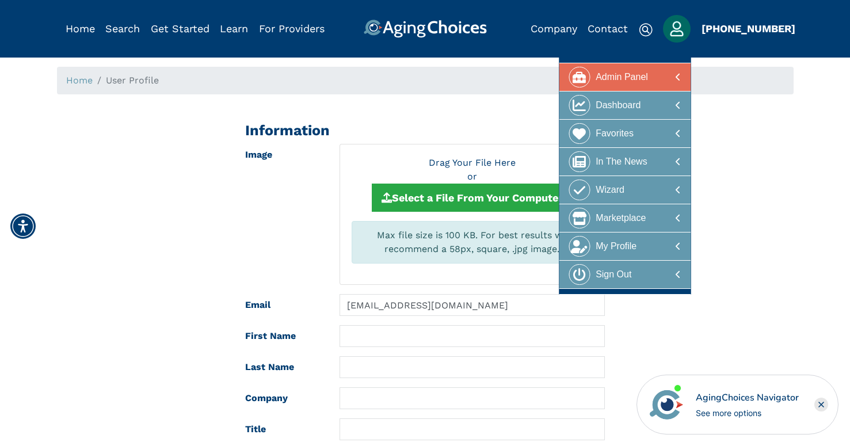
click at [631, 81] on div "Admin Panel" at bounding box center [622, 77] width 52 height 21
